Goal: Check status: Check status

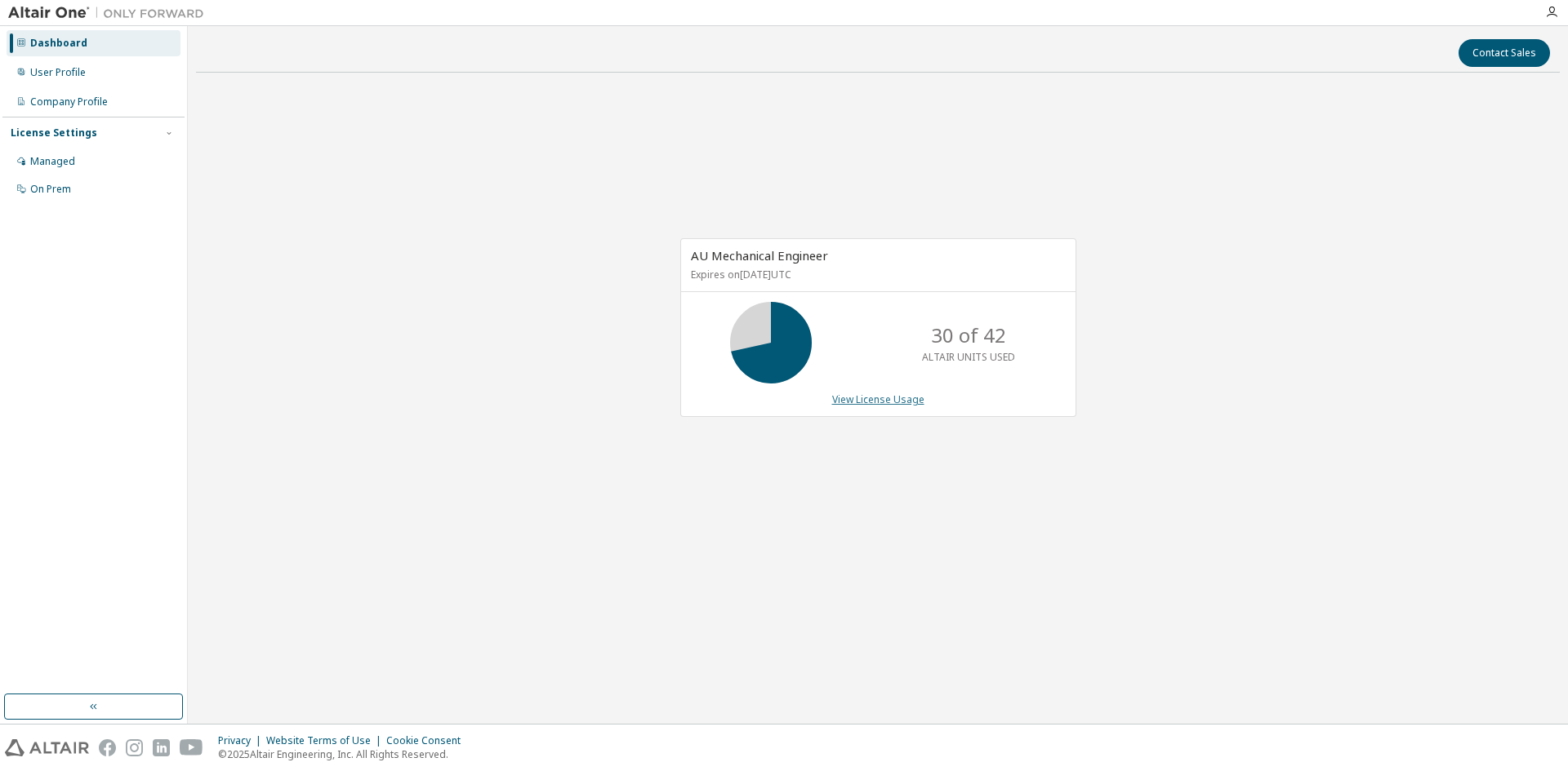
click at [869, 397] on link "View License Usage" at bounding box center [879, 400] width 92 height 14
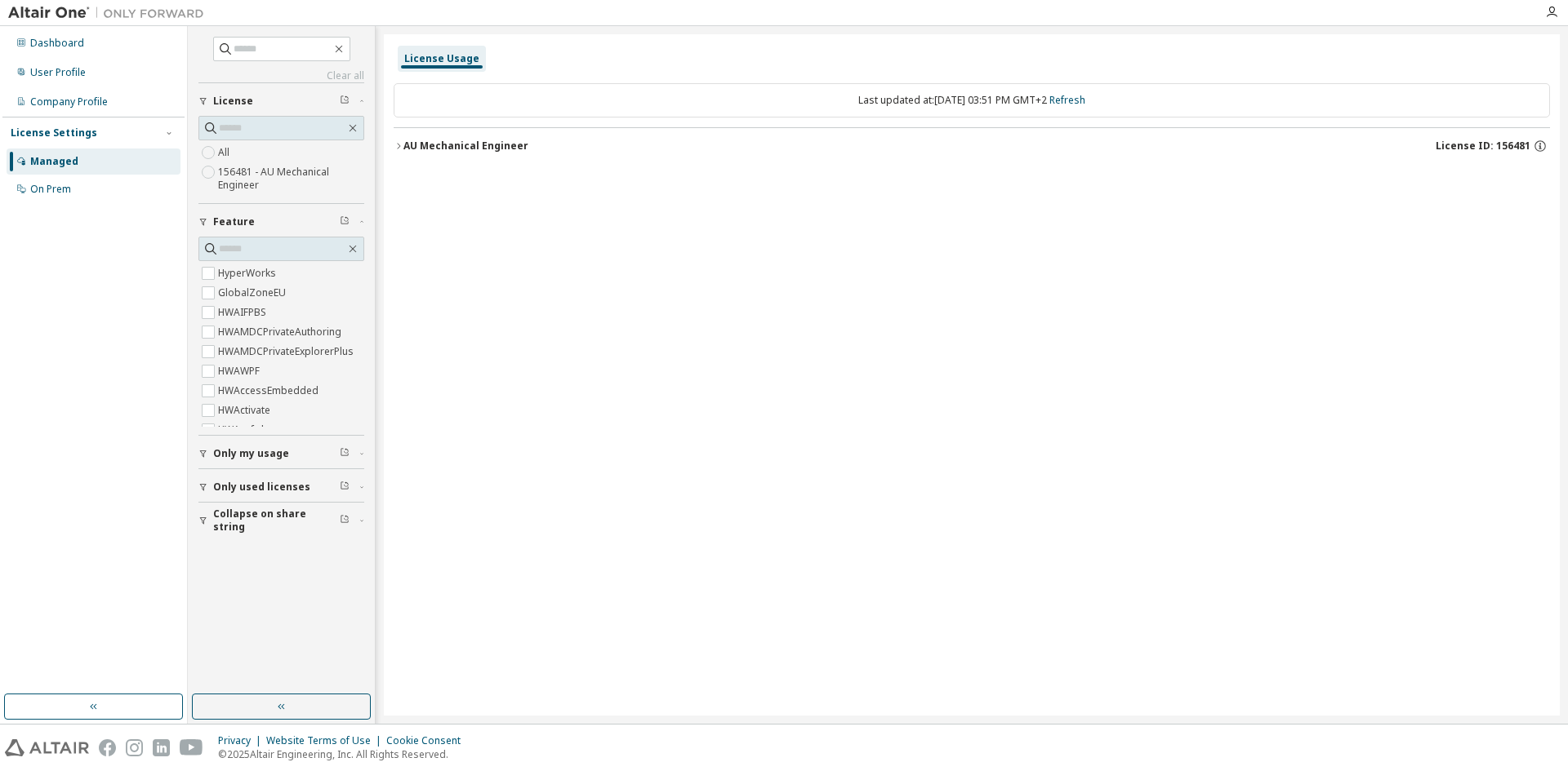
click at [400, 146] on icon "button" at bounding box center [398, 146] width 3 height 6
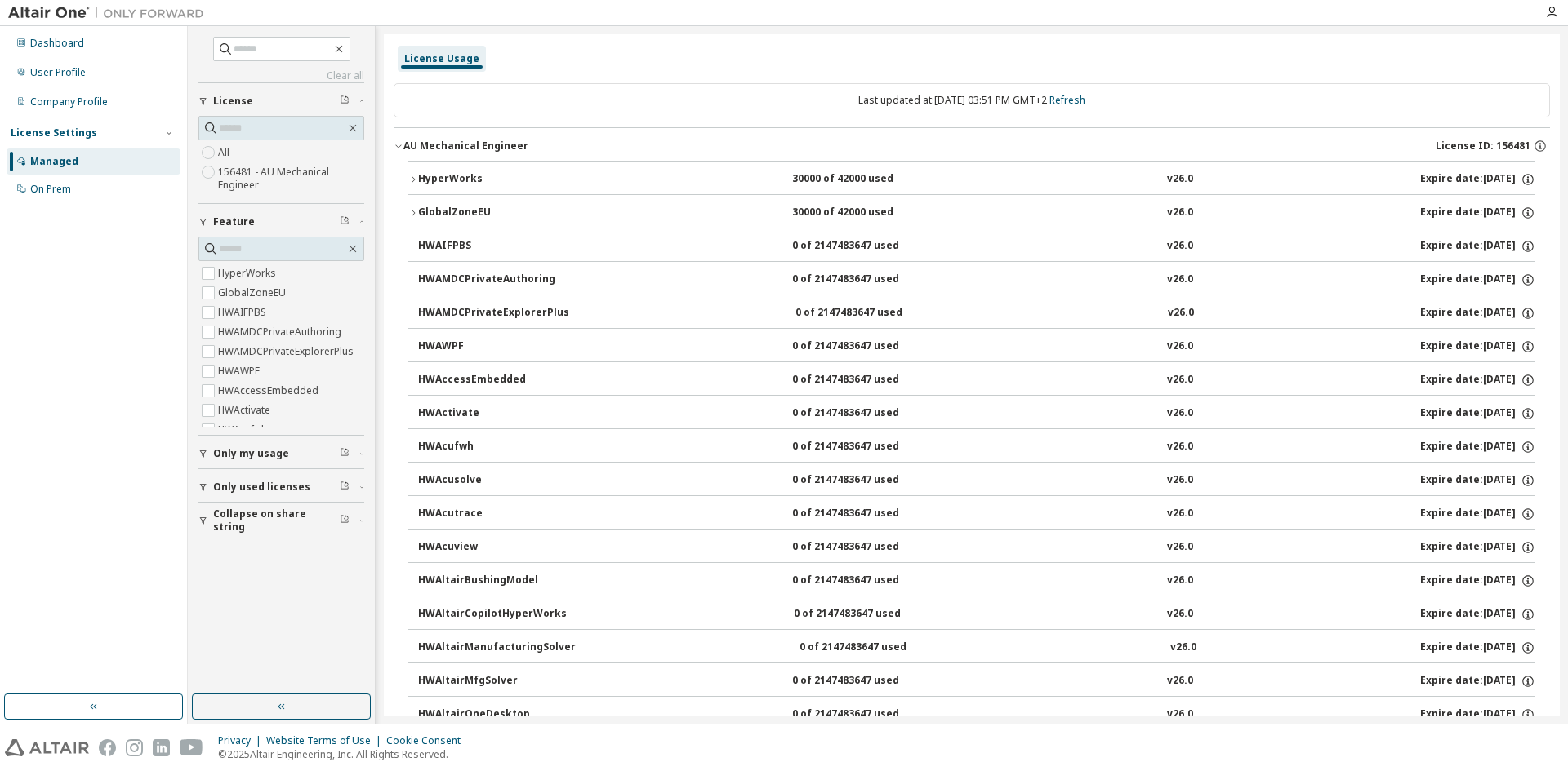
click at [448, 176] on div "HyperWorks" at bounding box center [492, 180] width 147 height 15
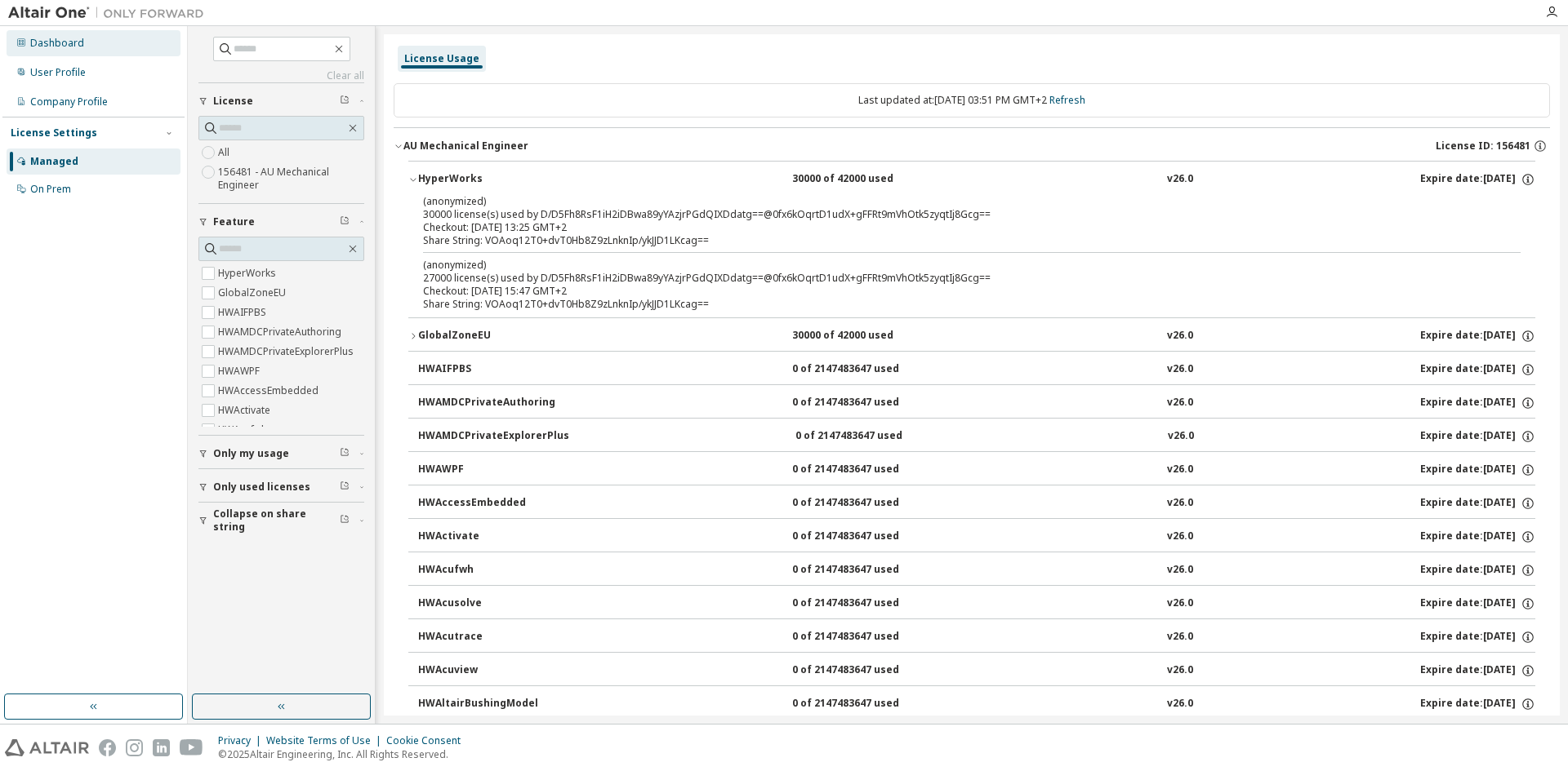
click at [73, 45] on div "Dashboard" at bounding box center [57, 43] width 54 height 13
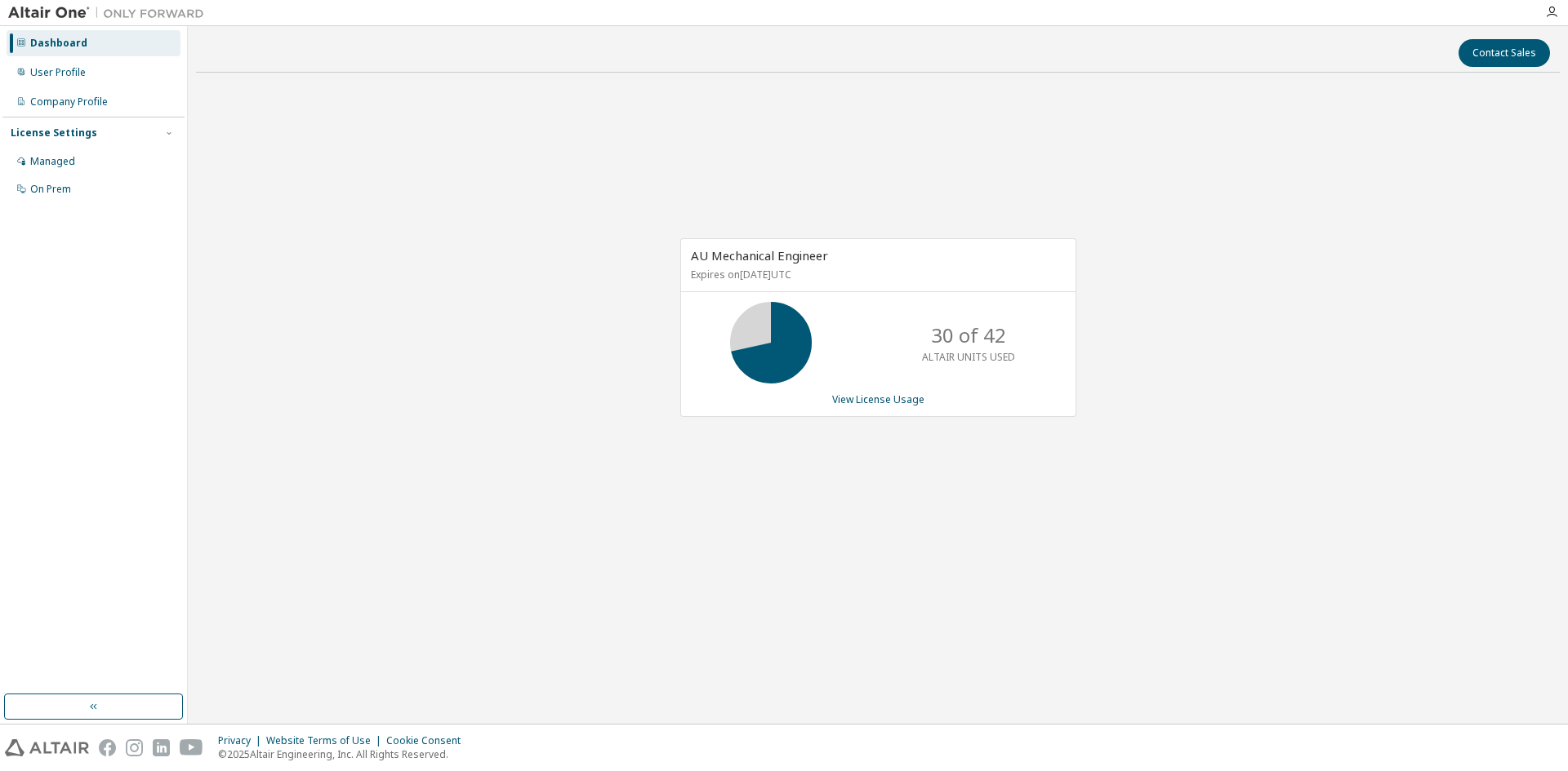
click at [59, 48] on div "Dashboard" at bounding box center [59, 43] width 57 height 13
click at [46, 47] on div "Dashboard" at bounding box center [59, 43] width 57 height 13
click at [887, 394] on link "View License Usage" at bounding box center [879, 400] width 92 height 14
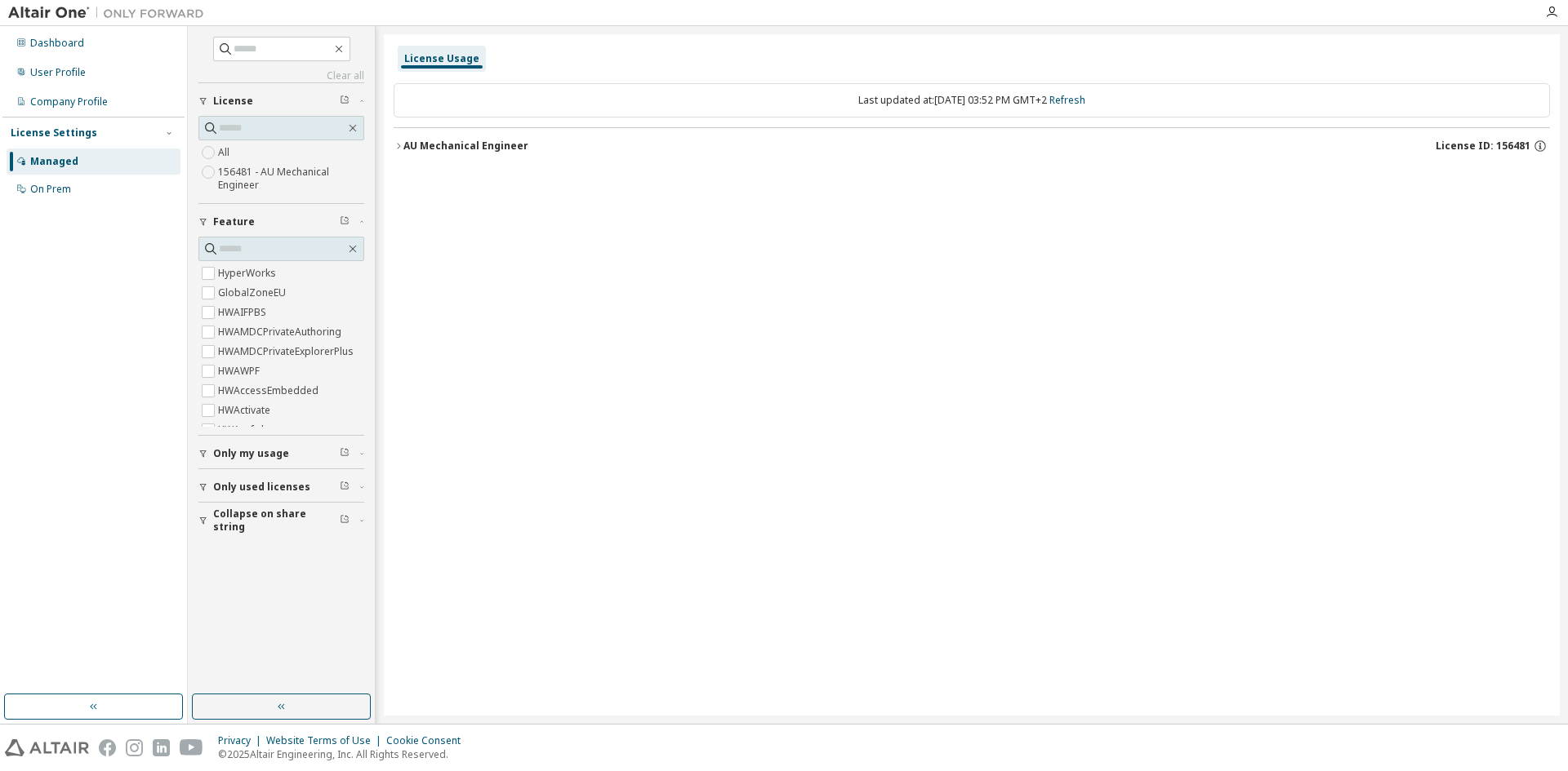
click at [466, 151] on div "AU Mechanical Engineer" at bounding box center [465, 146] width 125 height 13
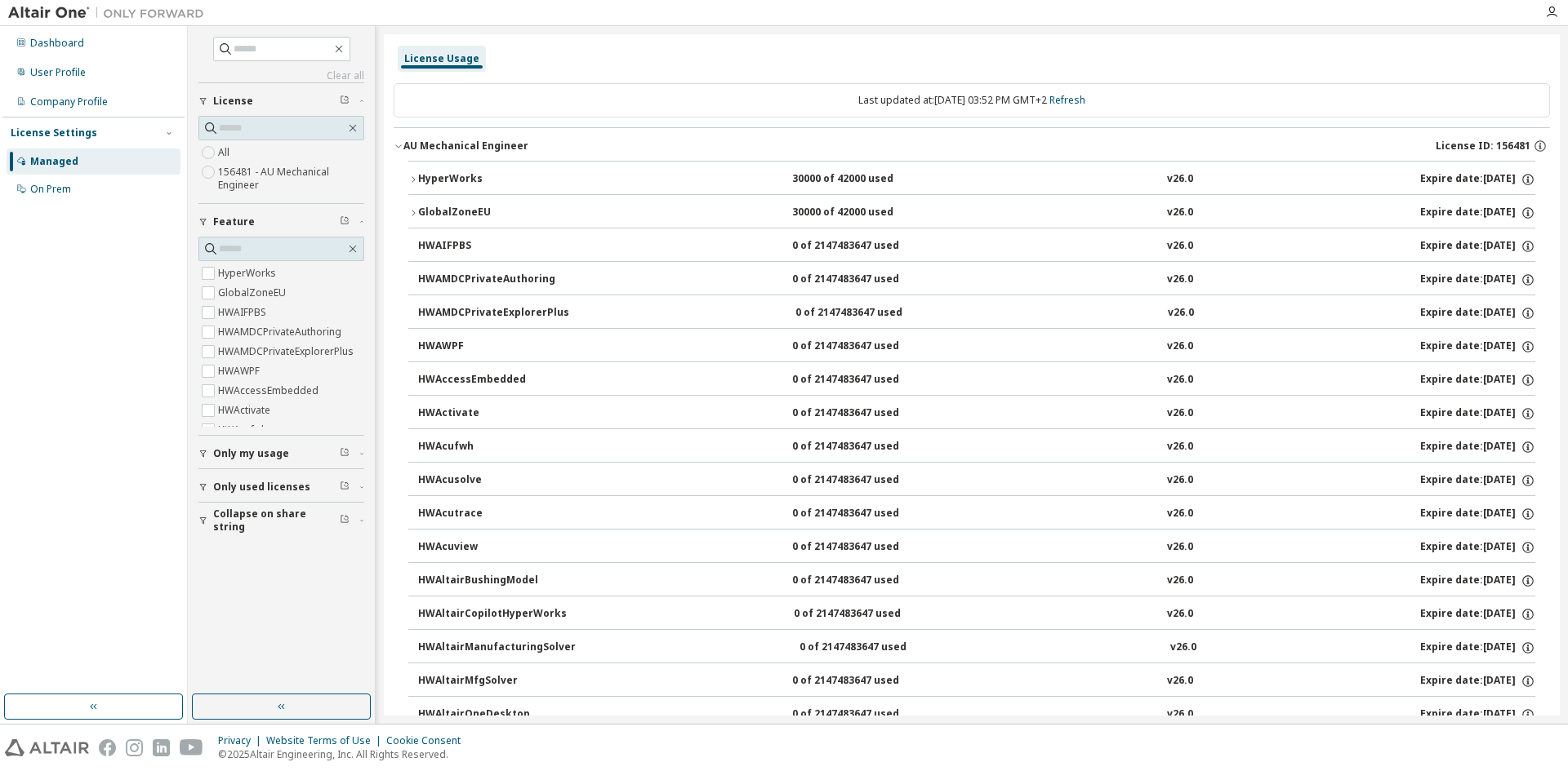
click at [443, 173] on div "HyperWorks" at bounding box center [492, 180] width 147 height 15
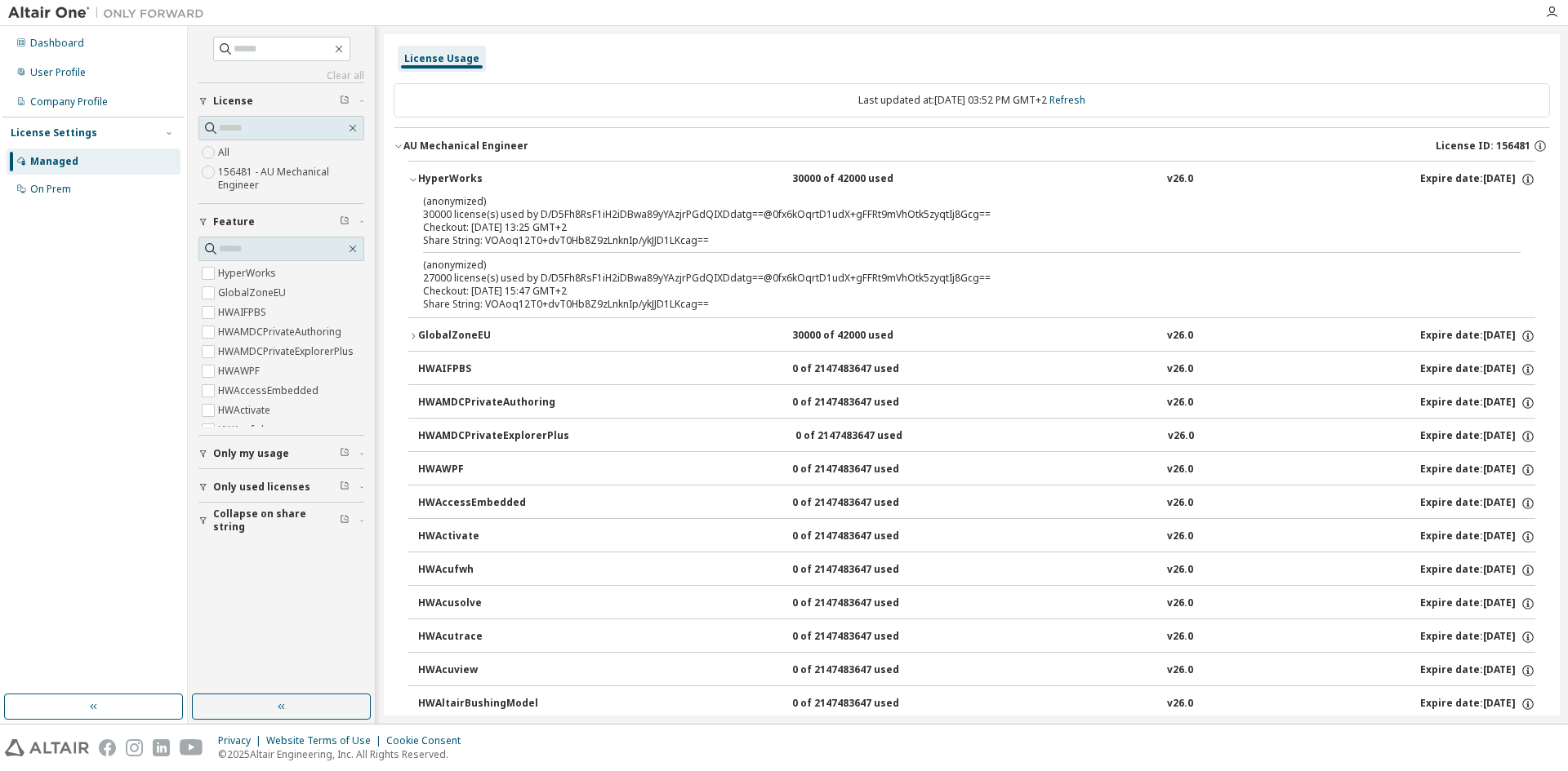
click at [479, 286] on div "Checkout: [DATE] 15:47 GMT+2" at bounding box center [952, 292] width 1058 height 13
click at [53, 38] on div "Dashboard" at bounding box center [57, 43] width 54 height 13
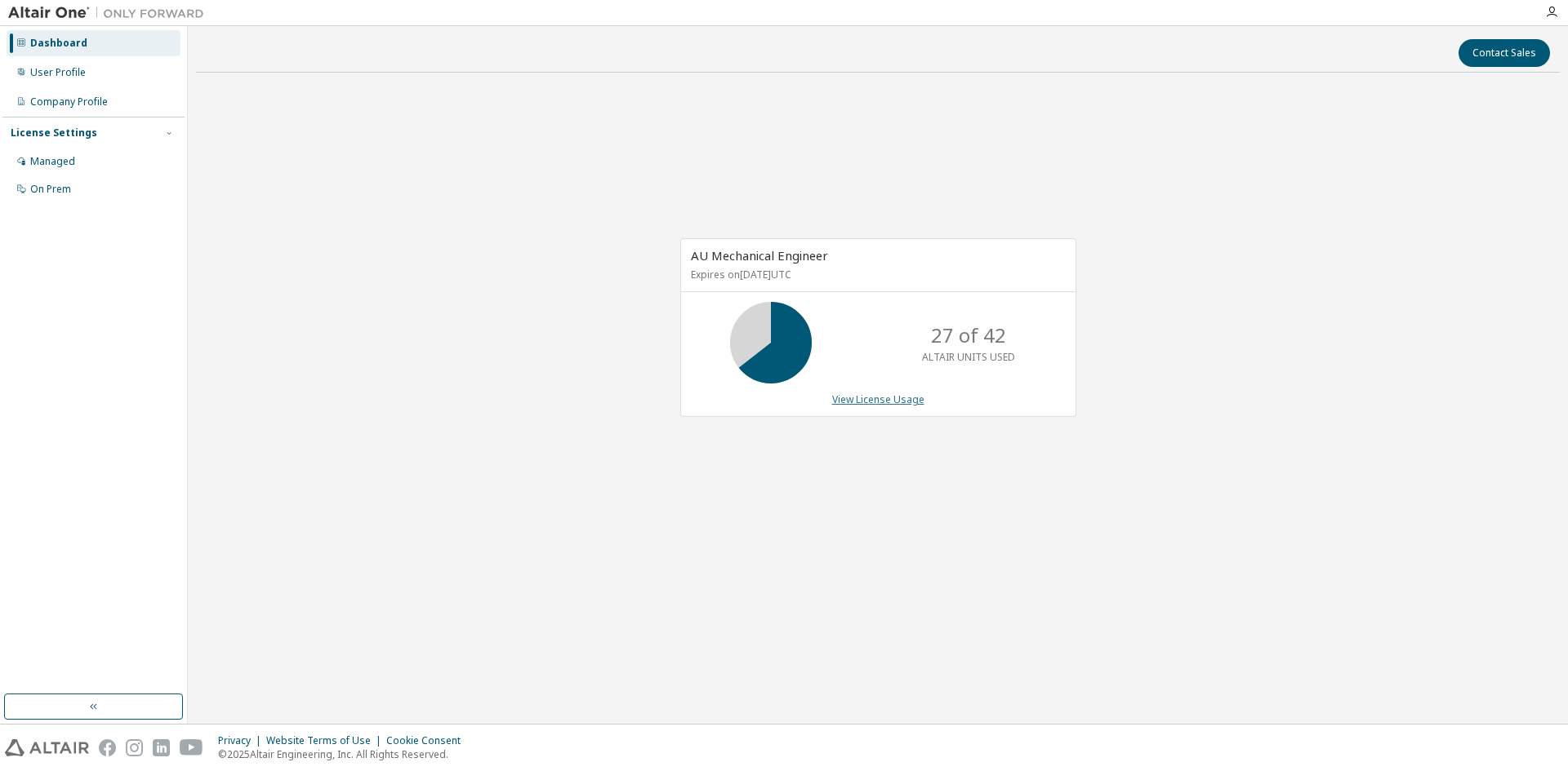
click at [855, 399] on link "View License Usage" at bounding box center [879, 400] width 92 height 14
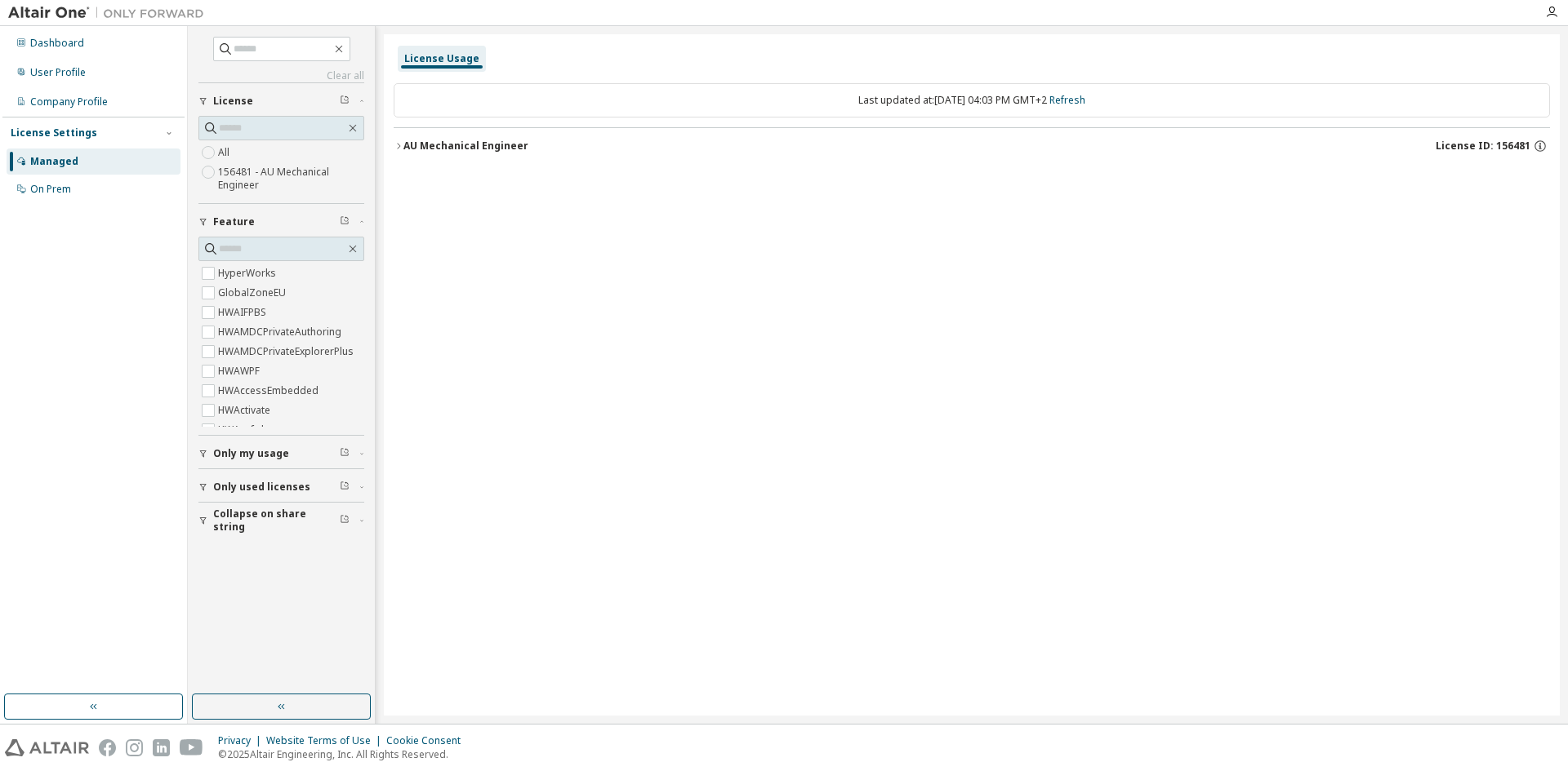
click at [396, 148] on icon "button" at bounding box center [398, 146] width 10 height 10
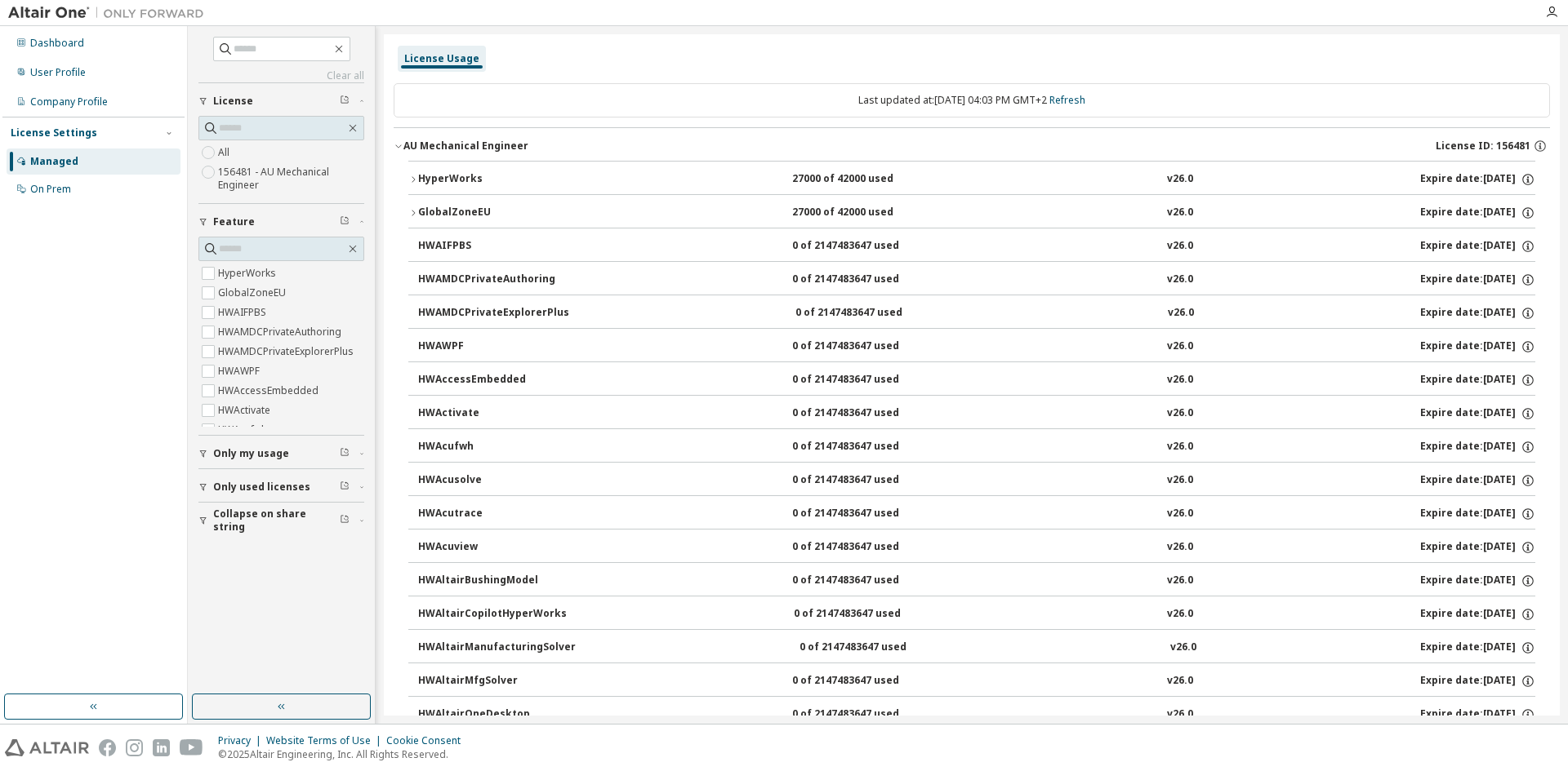
click at [417, 174] on button "HyperWorks 27000 of 42000 used v26.0 Expire date: [DATE]" at bounding box center [971, 179] width 1127 height 36
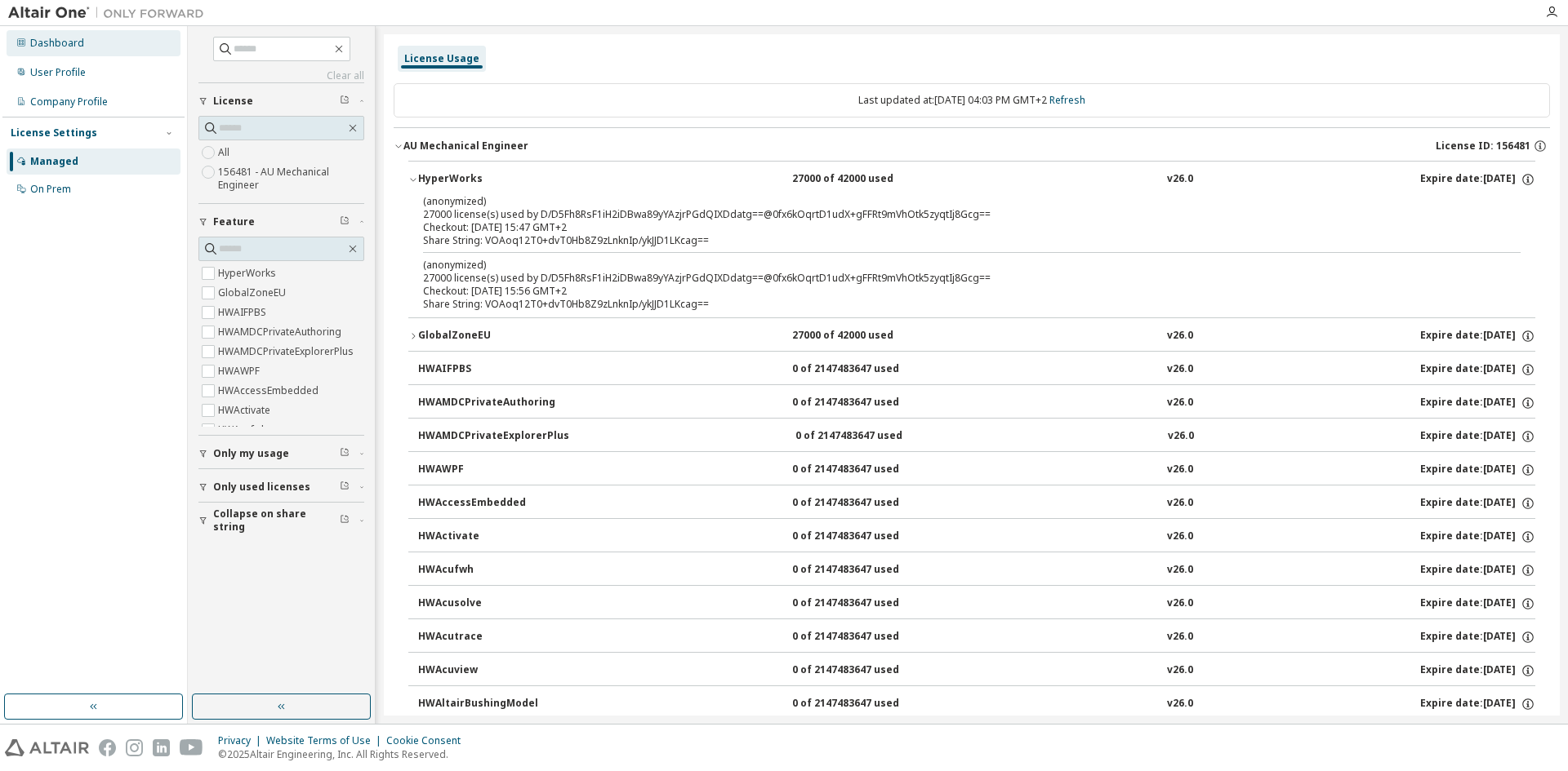
click at [57, 41] on div "Dashboard" at bounding box center [57, 43] width 54 height 13
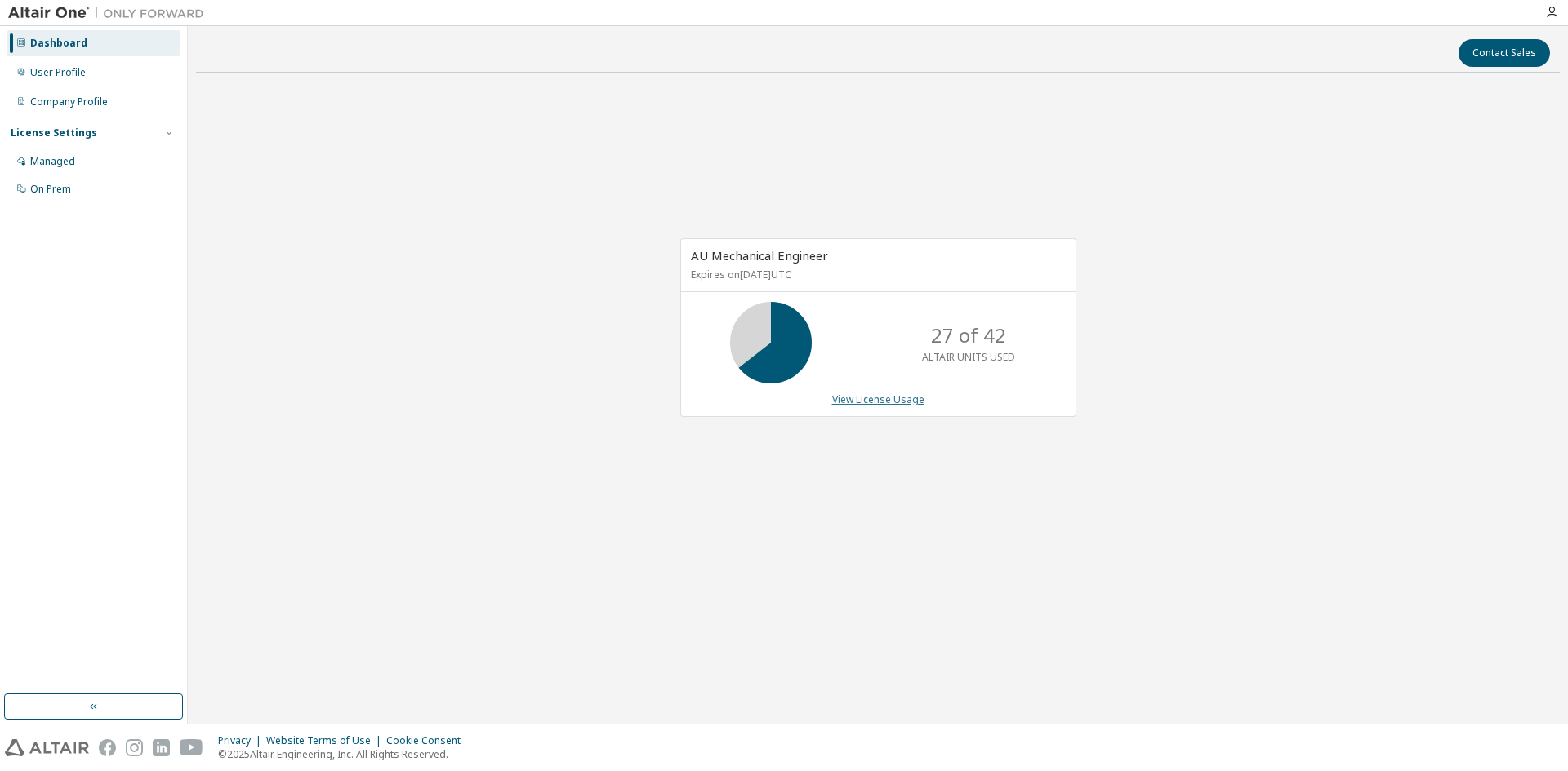
click at [856, 397] on link "View License Usage" at bounding box center [879, 400] width 92 height 14
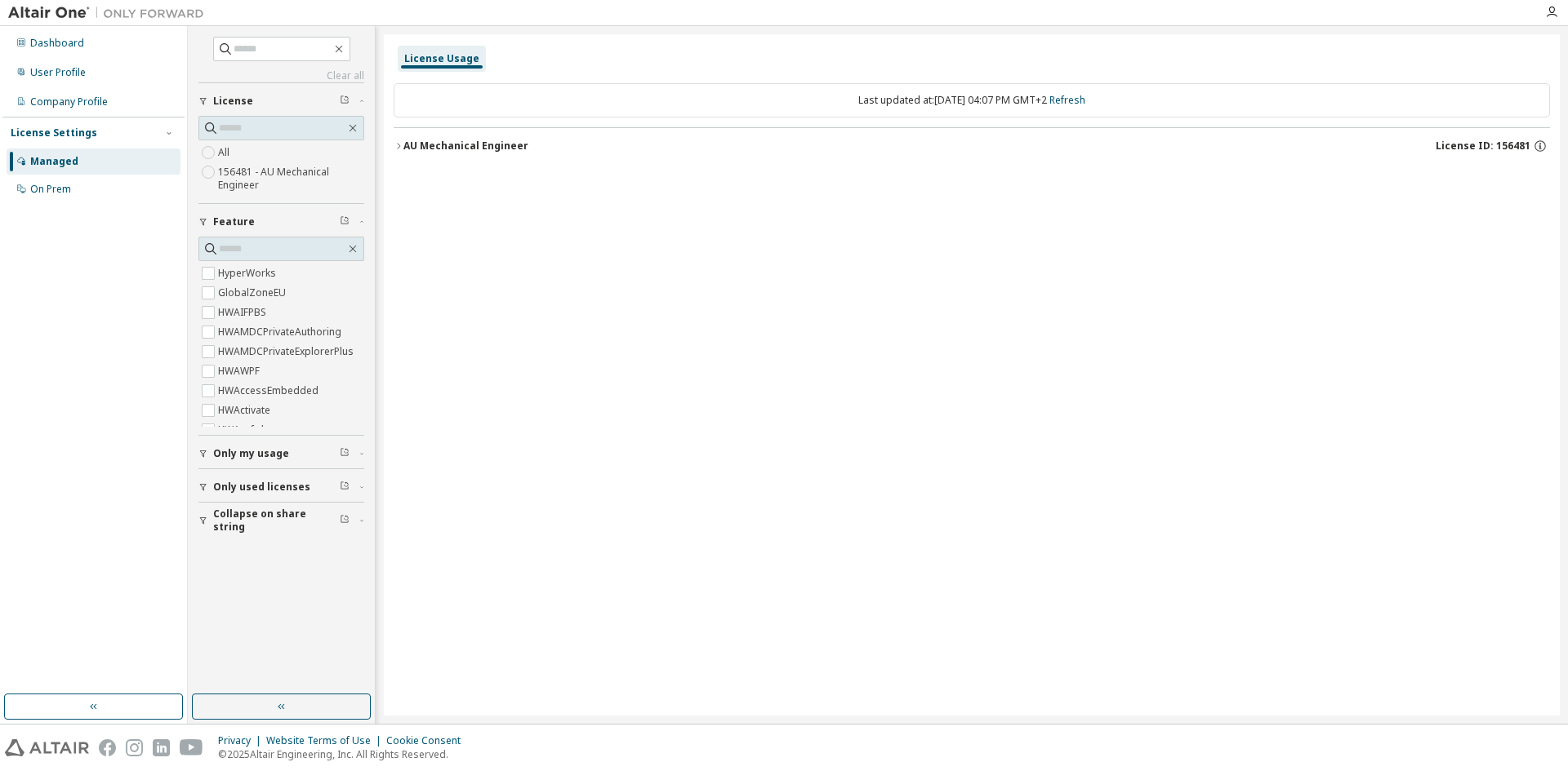
click at [406, 143] on div "AU Mechanical Engineer" at bounding box center [465, 146] width 125 height 13
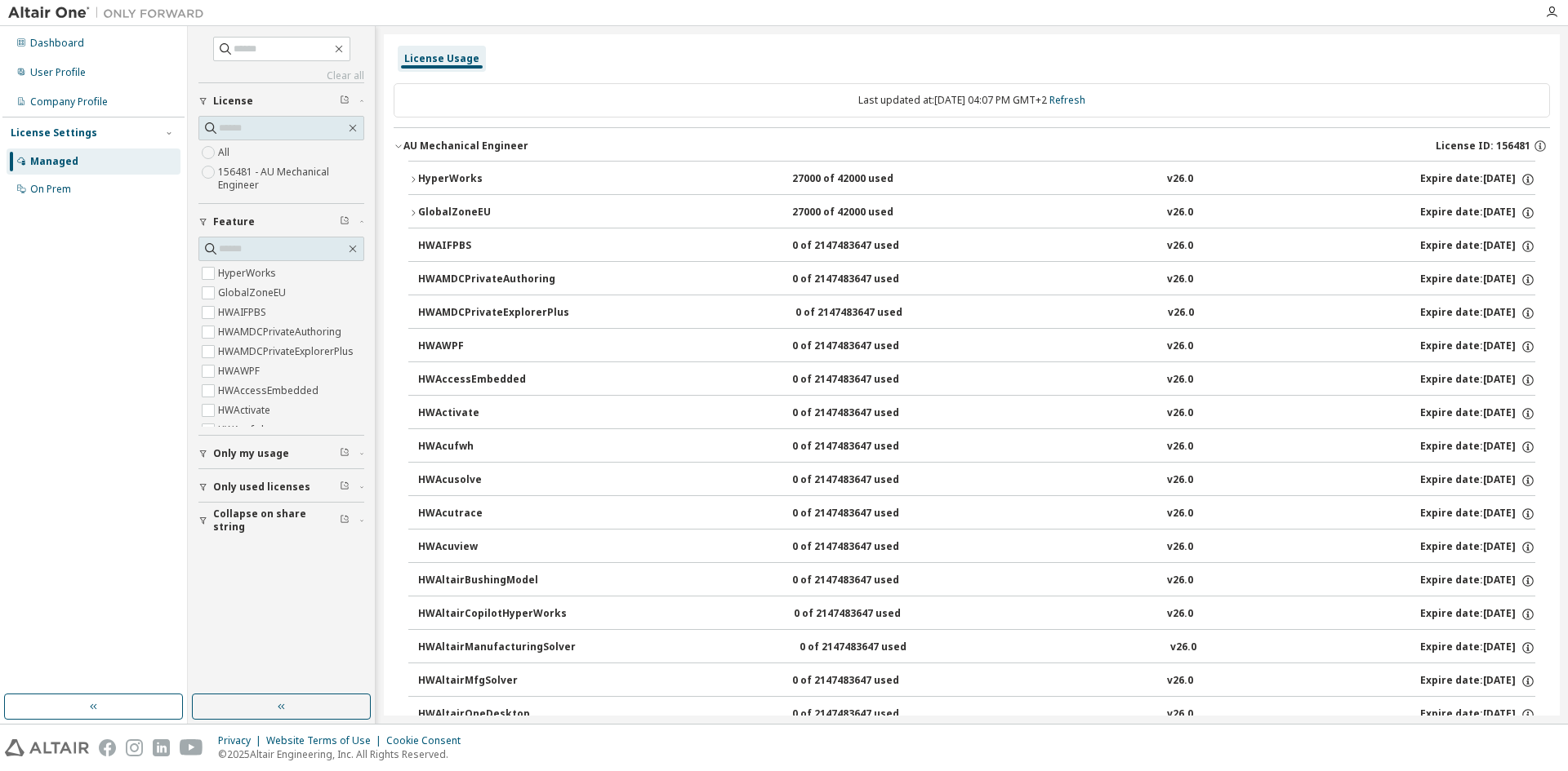
click at [417, 184] on icon "button" at bounding box center [413, 180] width 10 height 10
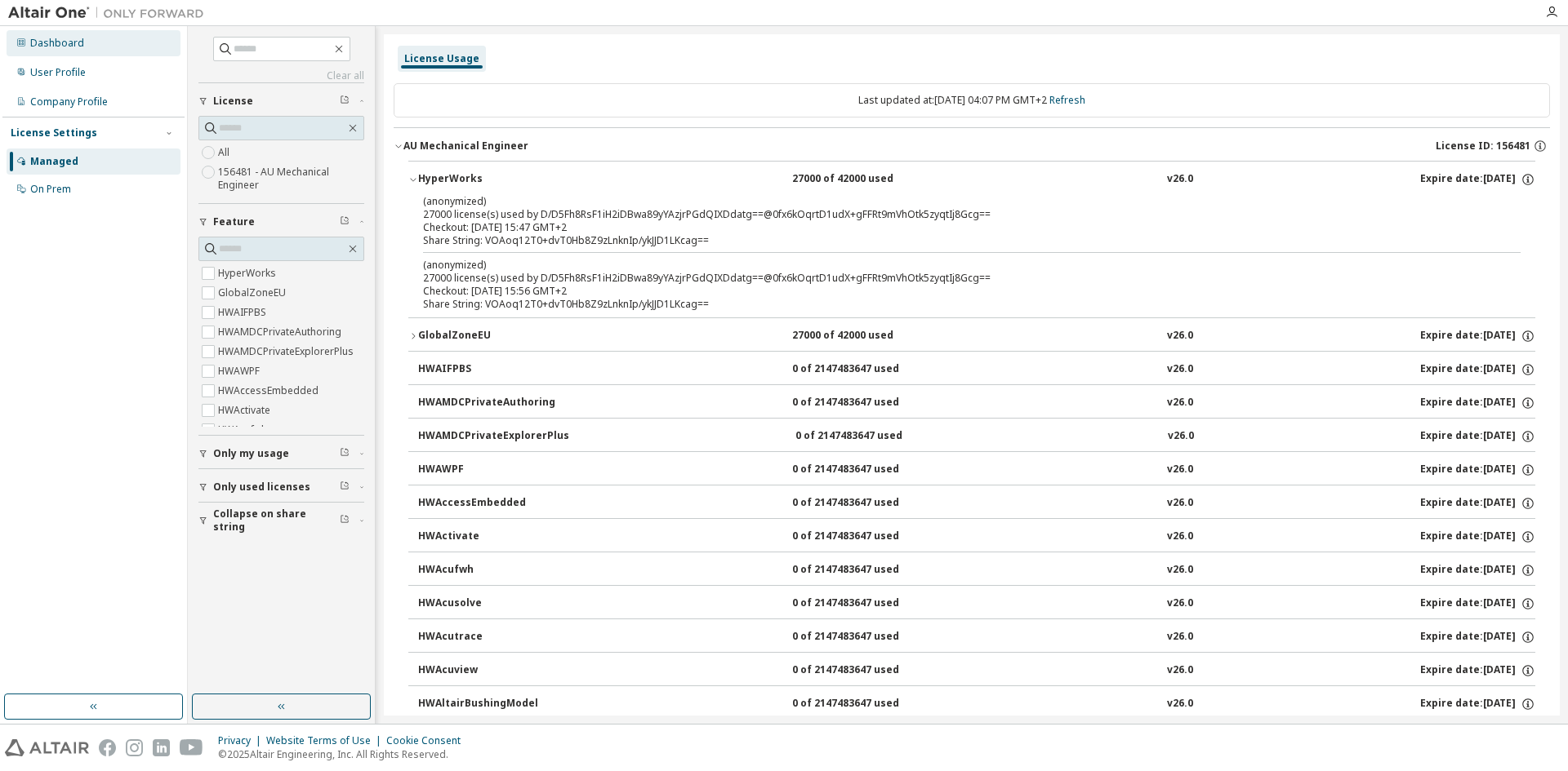
click at [69, 49] on div "Dashboard" at bounding box center [57, 43] width 54 height 13
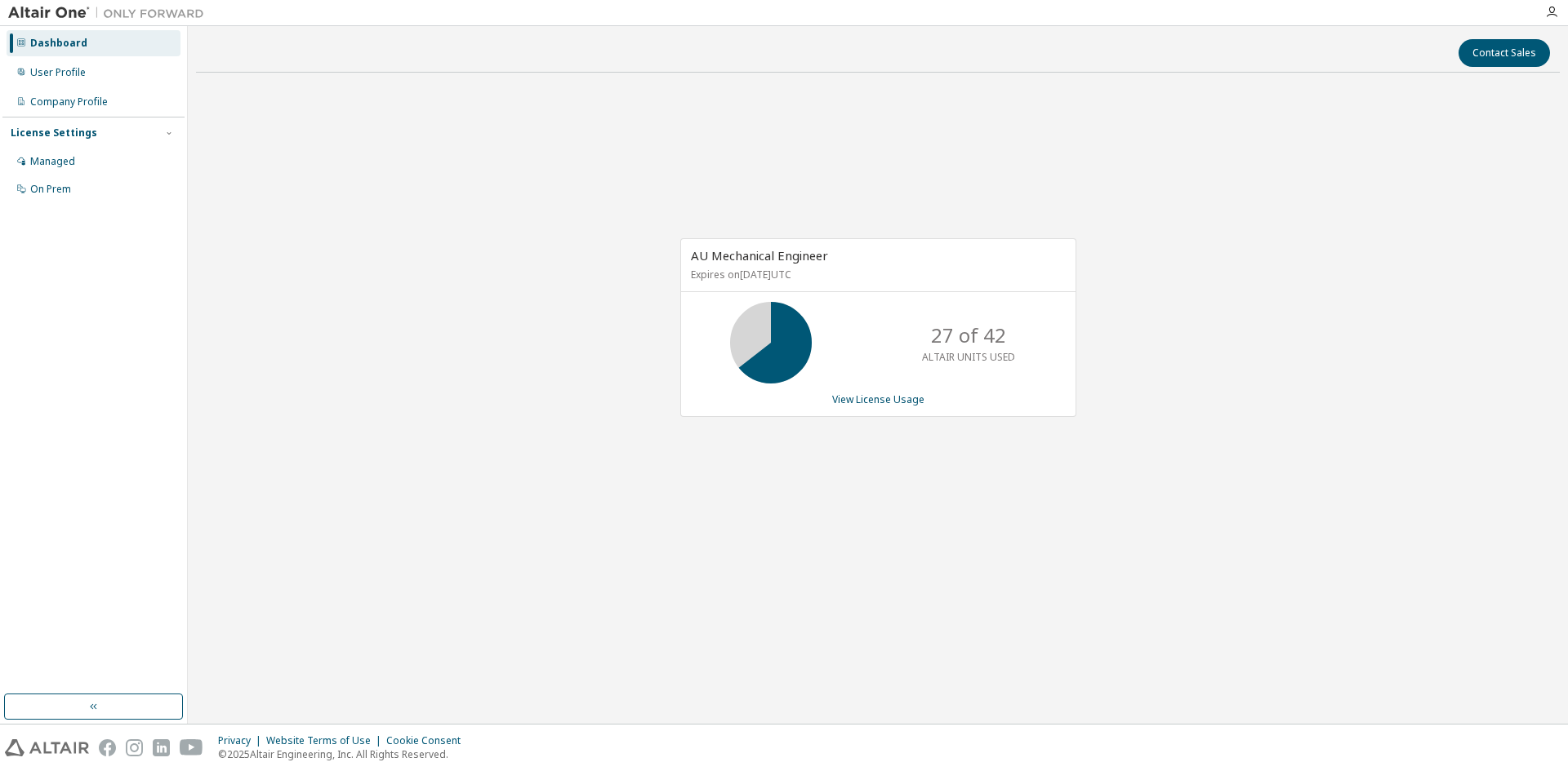
click at [751, 363] on icon at bounding box center [771, 343] width 41 height 41
click at [581, 230] on div "AU Mechanical Engineer Expires on December 1, 2025 UTC 27 of 42 ALTAIR UNITS US…" at bounding box center [878, 335] width 1364 height 501
click at [844, 523] on div "AU Mechanical Engineer Expires on December 1, 2025 UTC 27 of 42 ALTAIR UNITS US…" at bounding box center [878, 335] width 1364 height 501
click at [231, 162] on div "AU Mechanical Engineer Expires on December 1, 2025 UTC 27 of 42 ALTAIR UNITS US…" at bounding box center [878, 335] width 1364 height 501
